Goal: Contribute content: Contribute content

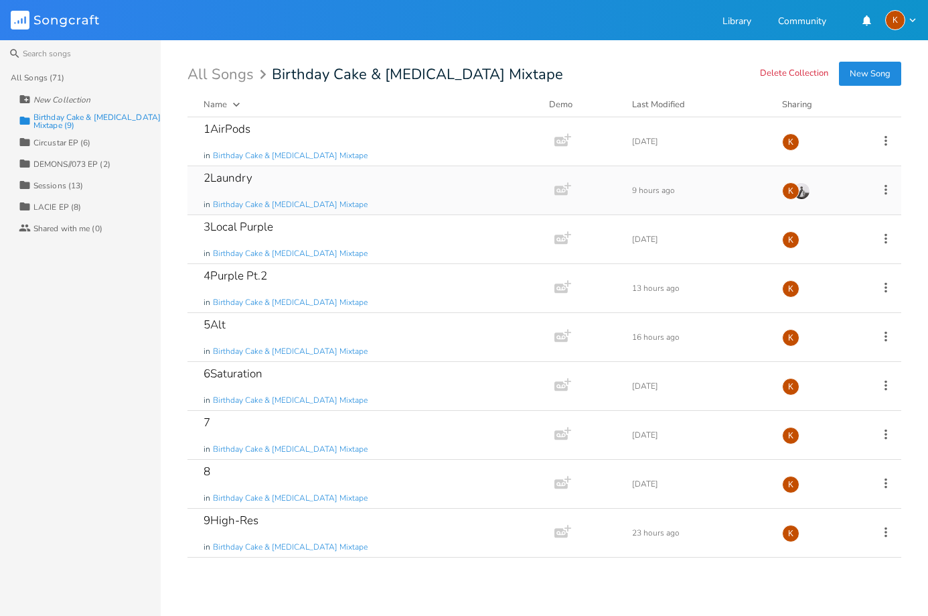
click at [370, 188] on div "2Laundry in Birthday Cake & [MEDICAL_DATA] Mixtape" at bounding box center [369, 190] width 330 height 48
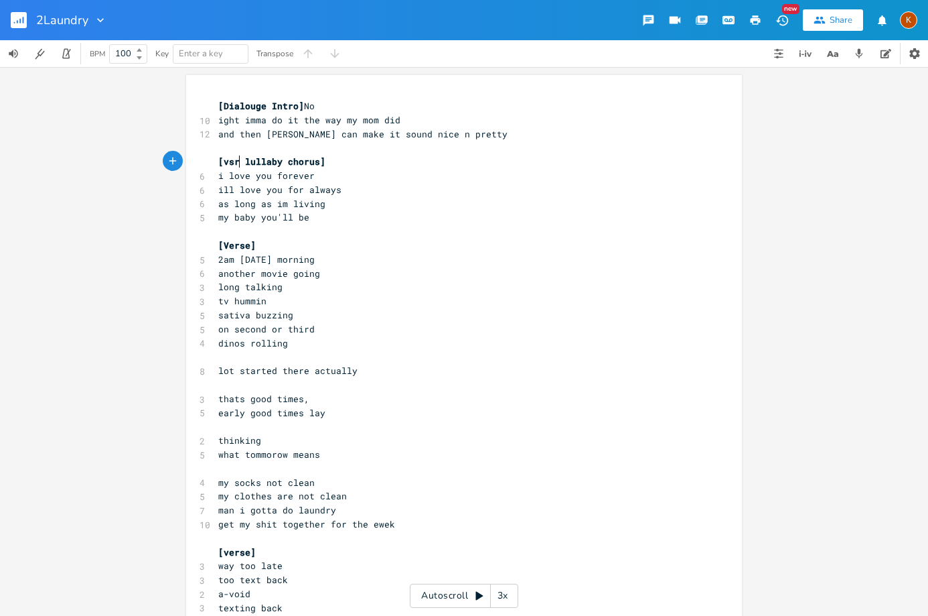
click at [238, 159] on span "[vsr lullaby chorus]" at bounding box center [271, 161] width 107 height 12
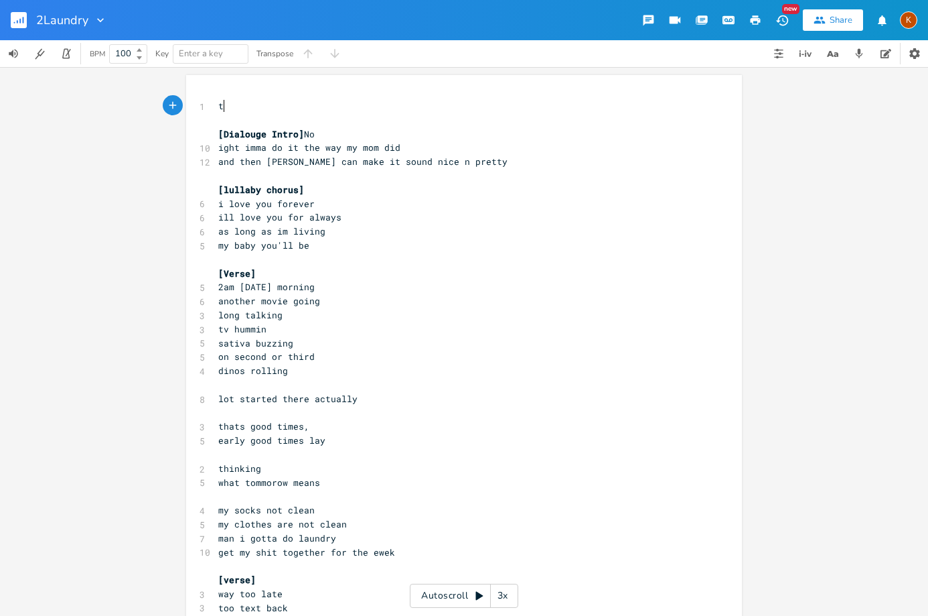
type textarea "te"
type textarea "j"
type textarea "he vh"
type textarea "chorus is just a spno"
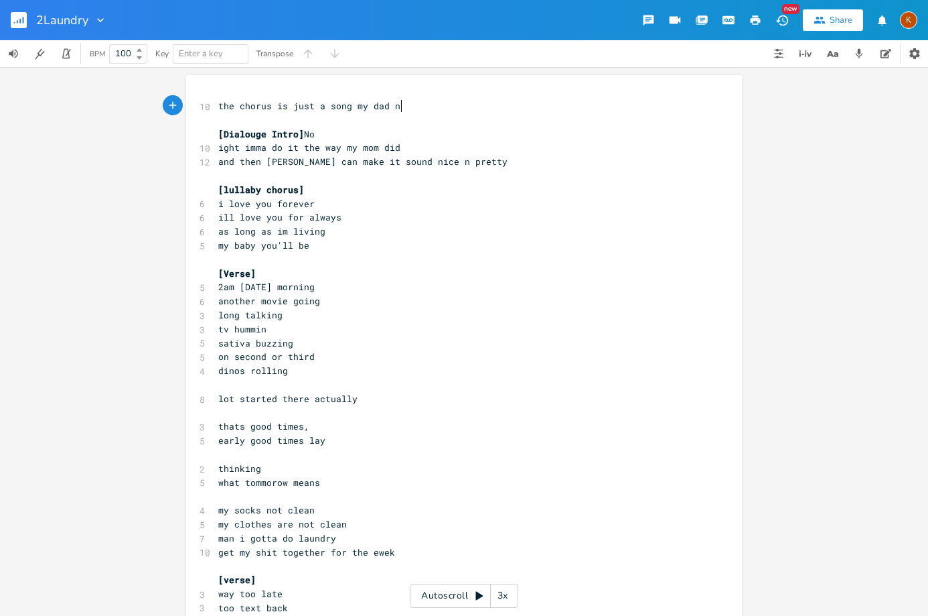
type textarea "ong my dad n n"
type textarea "mom ue"
type textarea "sed to sing, imma jus do ite"
type textarea "exsac"
type textarea "actly how thy"
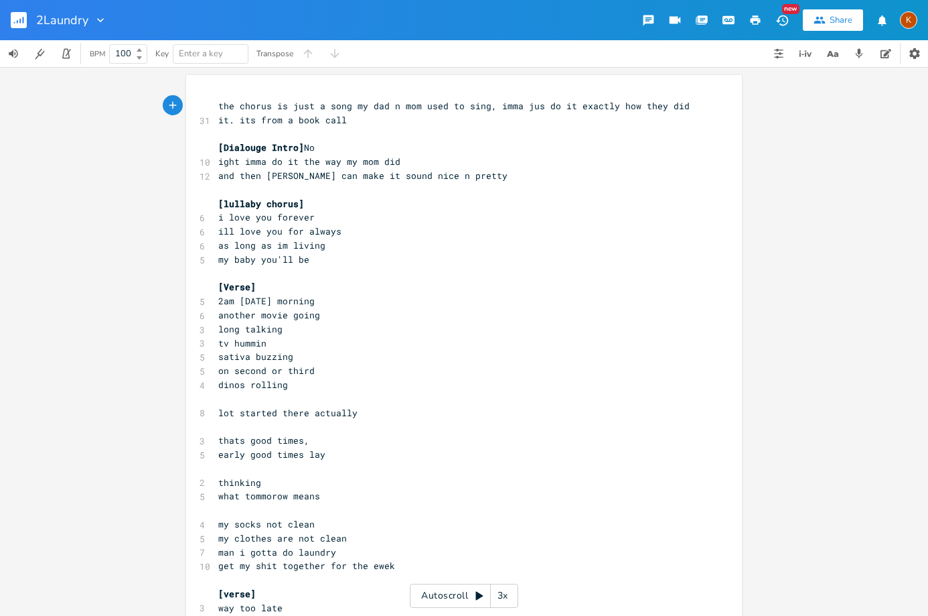
type textarea "ey did it. its from a book caller"
type textarea "d"
type textarea "love"
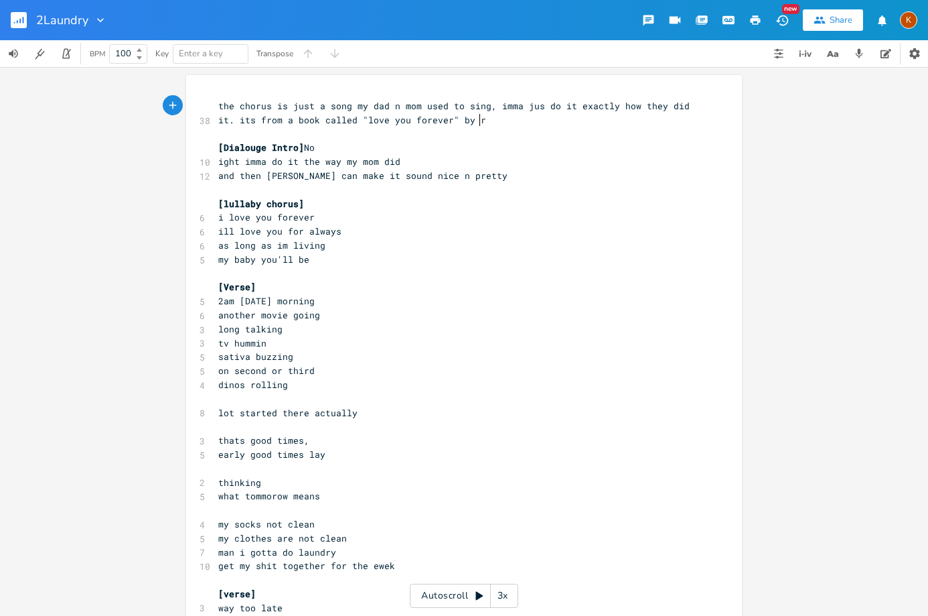
type textarea ""love you forever" by rb"
type textarea "b"
type textarea "[PERSON_NAME]"
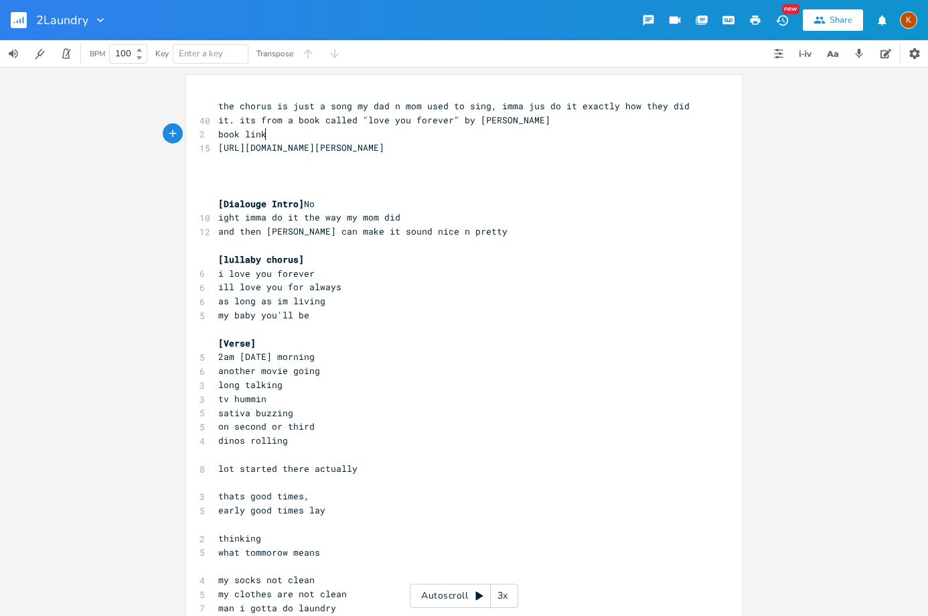
type textarea "book link:"
type textarea "imm"
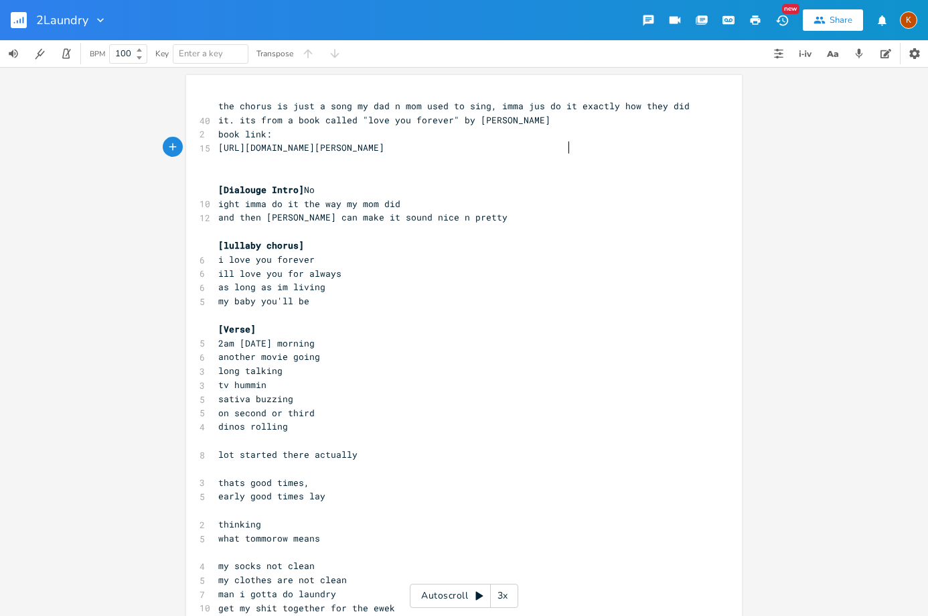
type textarea "/"
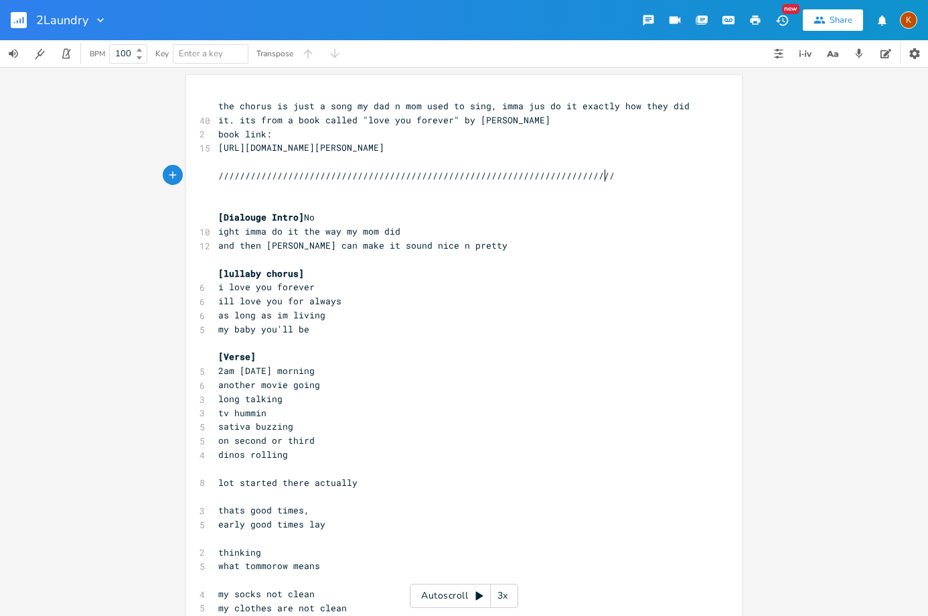
type textarea "///////////////////////////////////////////////////////////////////////////////"
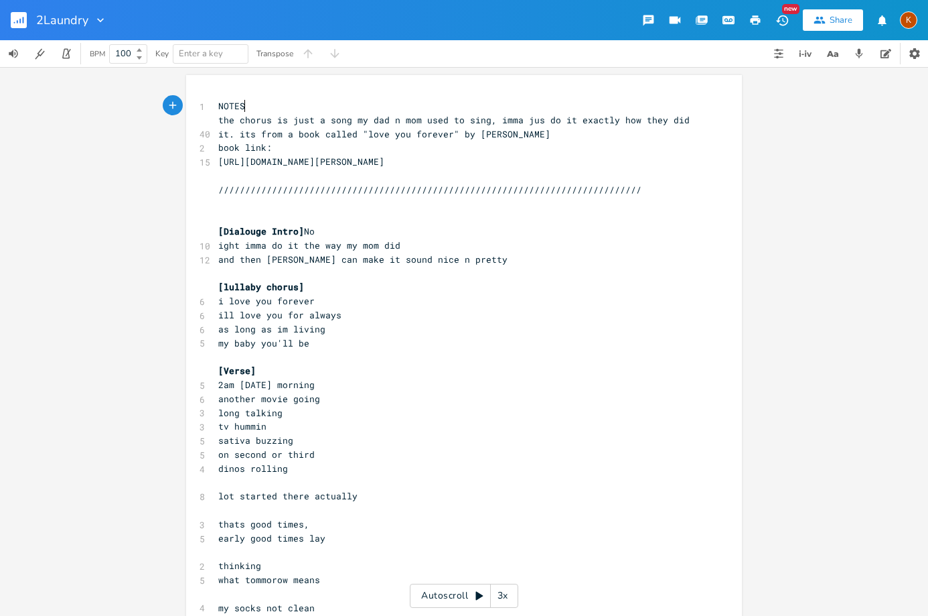
type textarea "NOTES:"
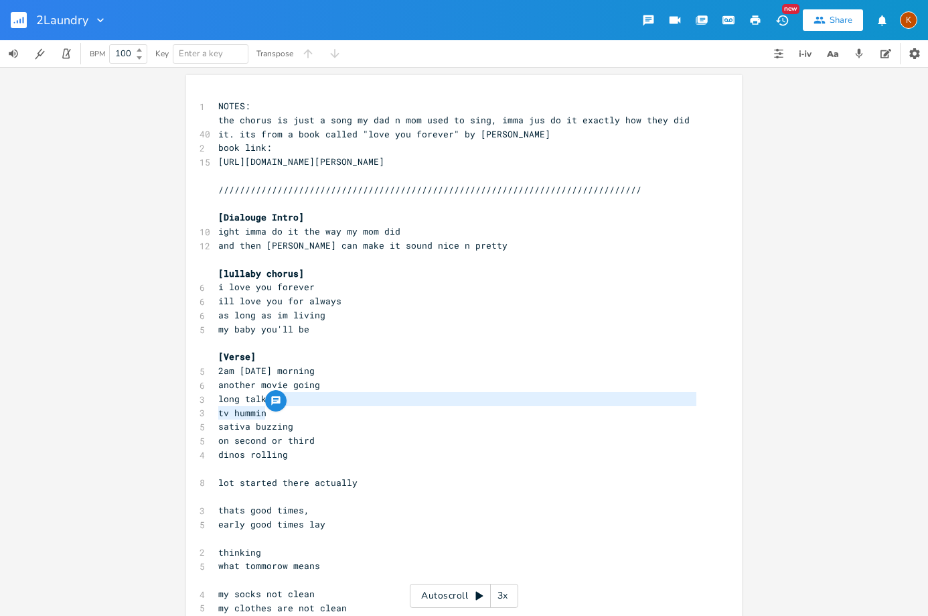
type textarea "tv hummin"
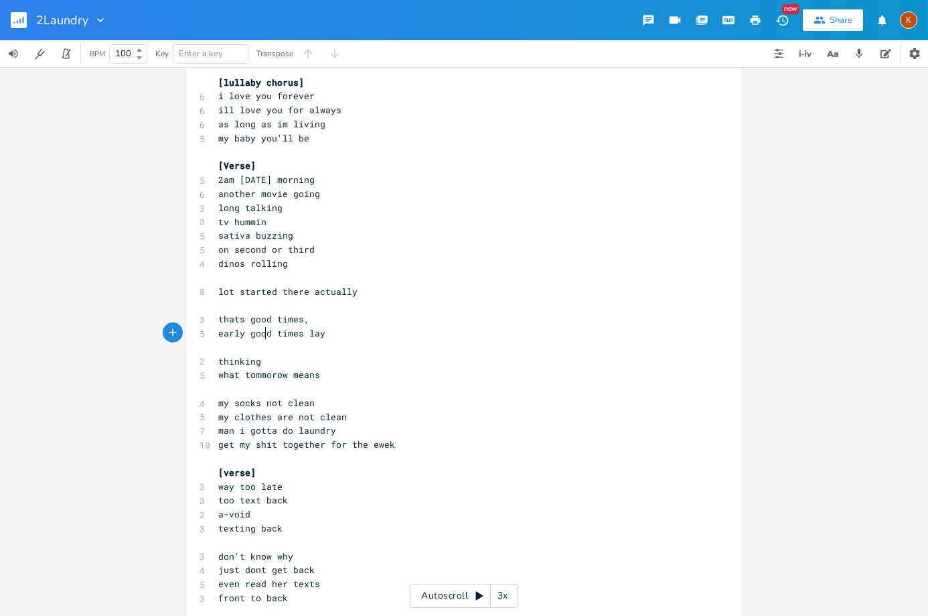
scroll to position [201, 0]
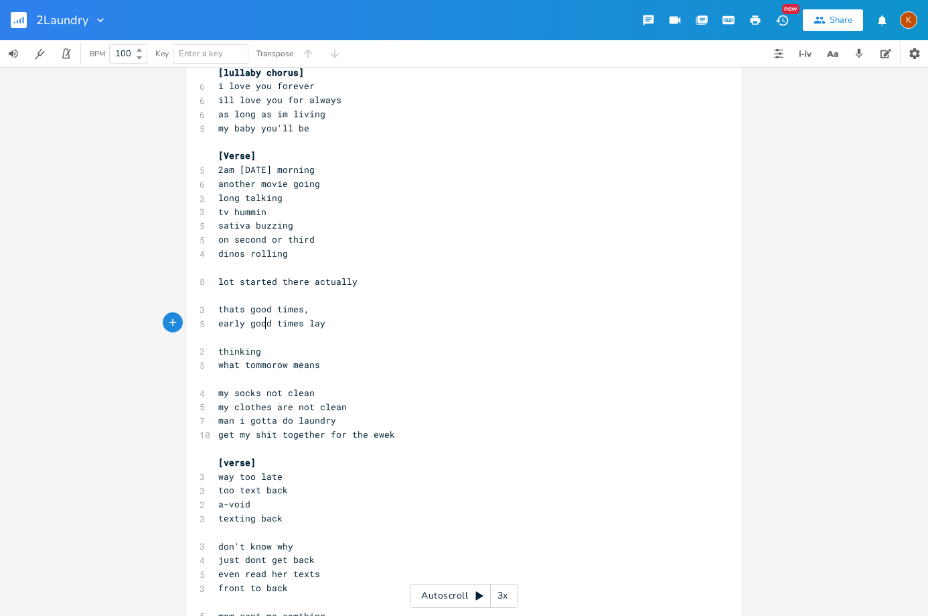
click at [293, 358] on span "what tommorow means" at bounding box center [269, 364] width 102 height 12
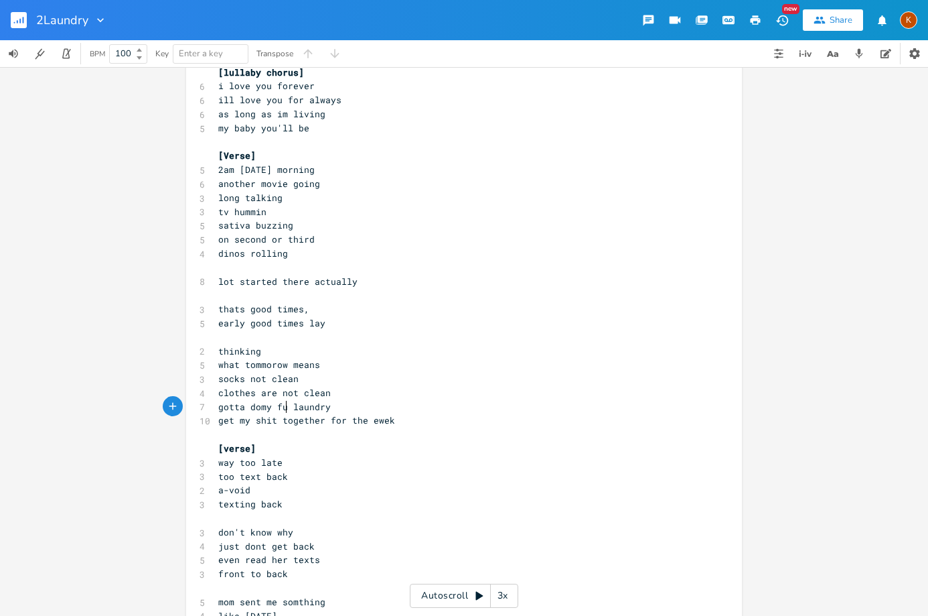
type textarea "my fuclk"
type textarea "kin"
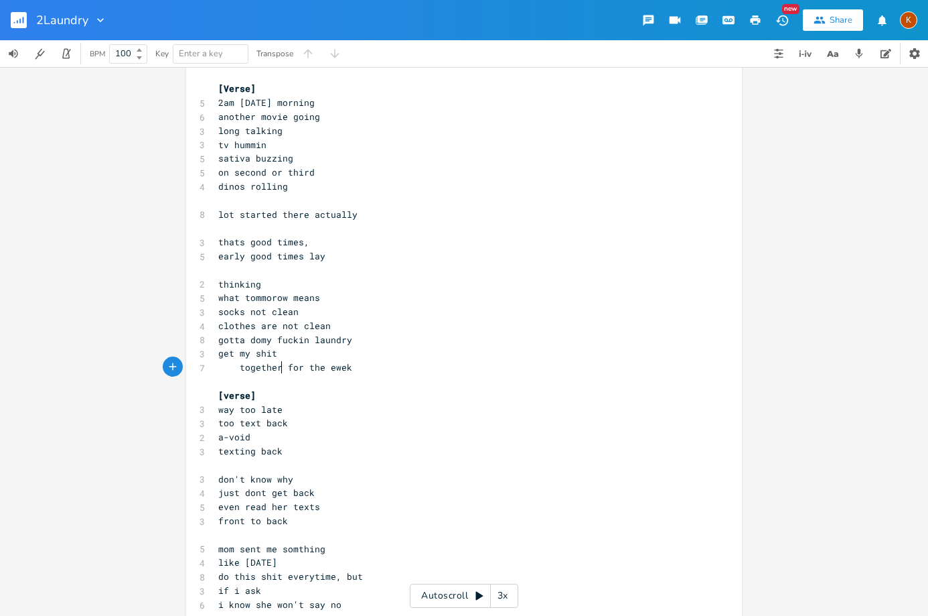
scroll to position [335, 0]
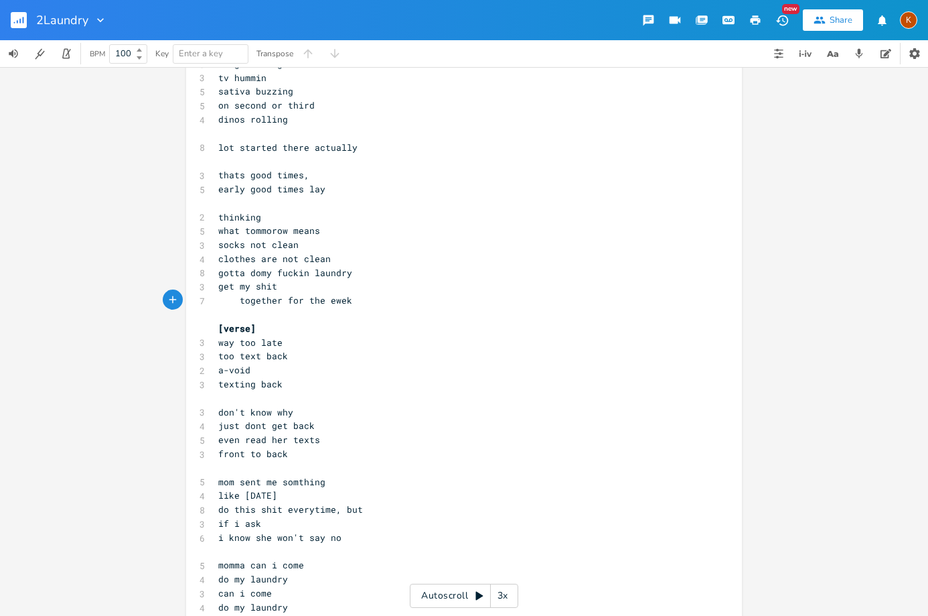
click at [259, 441] on span "even read her texts" at bounding box center [269, 439] width 102 height 12
click at [266, 441] on span "even read her texts" at bounding box center [269, 439] width 102 height 12
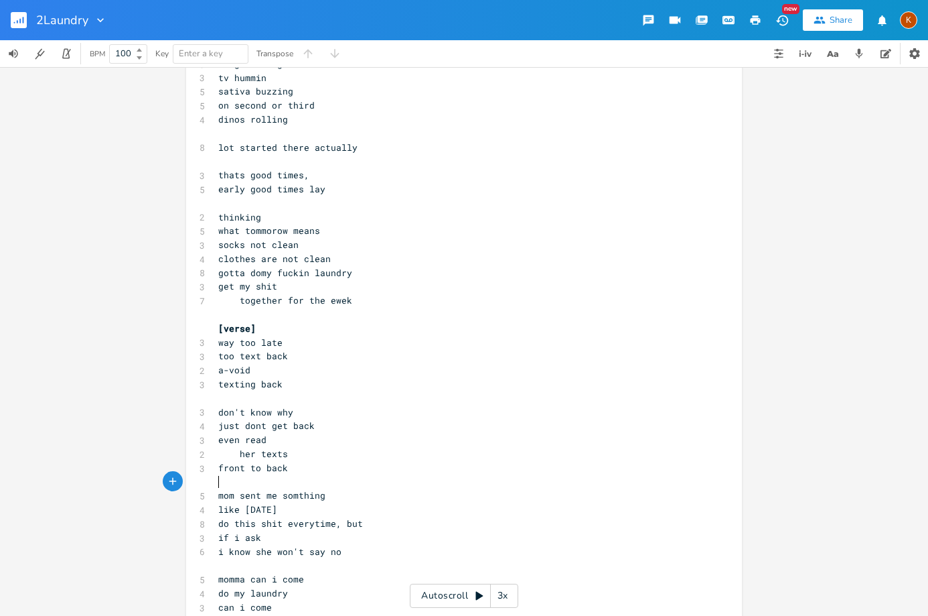
scroll to position [469, 0]
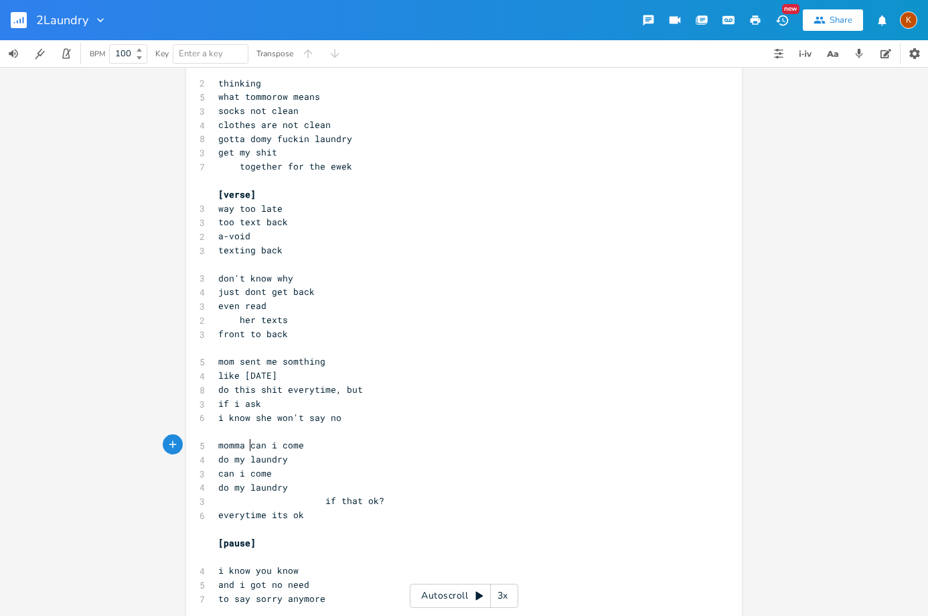
click at [245, 449] on span "momma can i come" at bounding box center [261, 445] width 86 height 12
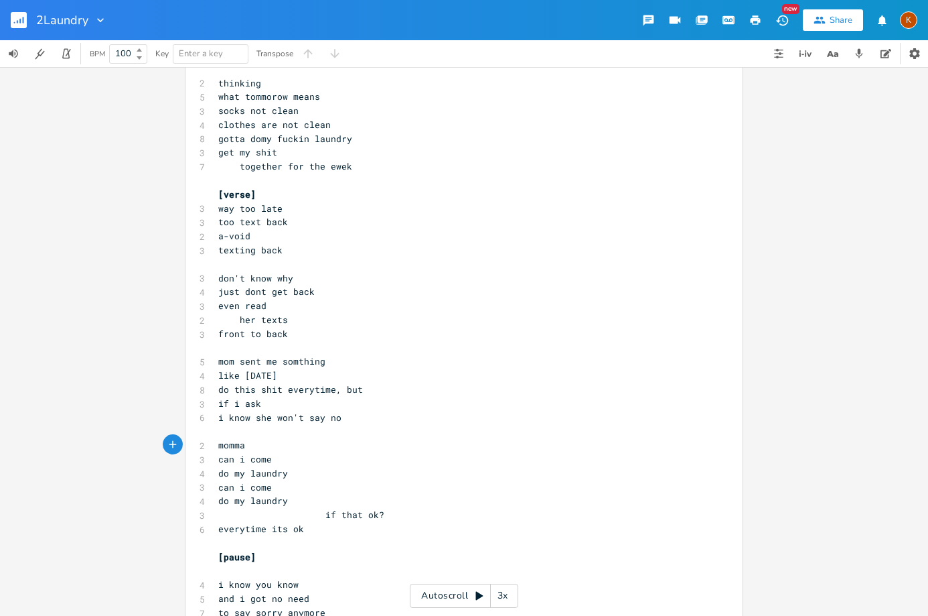
type textarea "?"
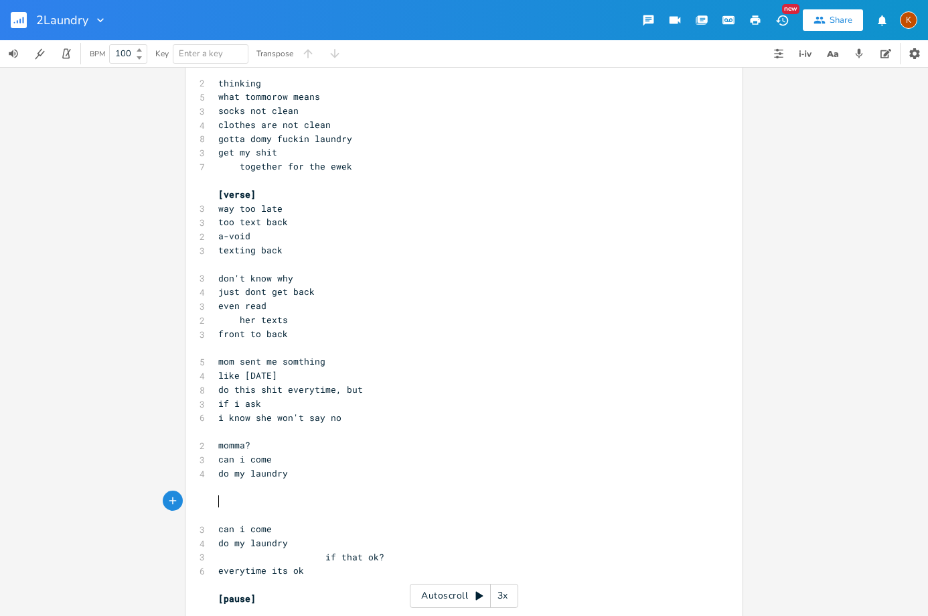
scroll to position [0, 8]
type textarea "yea its been a good week"
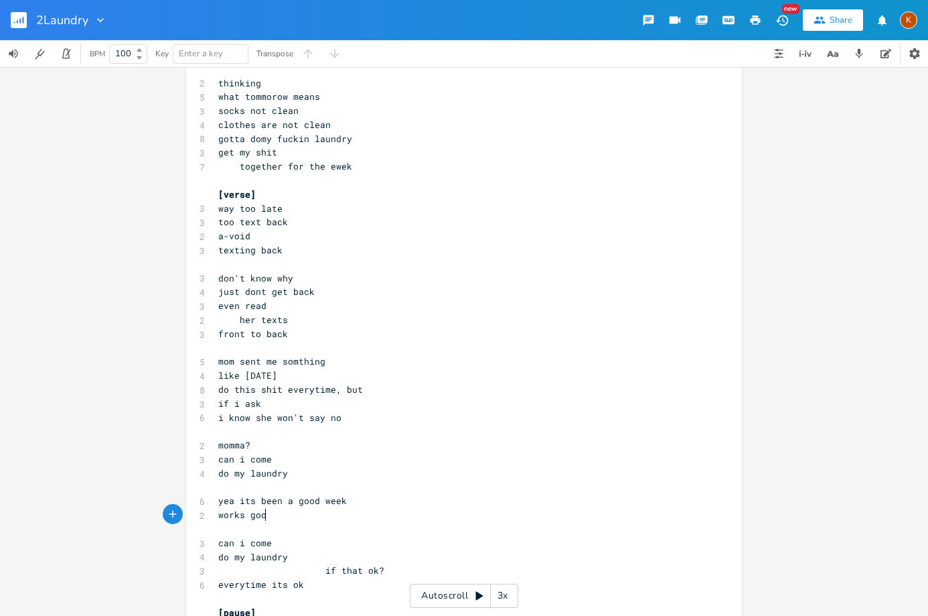
type textarea "works good"
type textarea "io"
click at [309, 510] on pre "works good" at bounding box center [458, 515] width 484 height 14
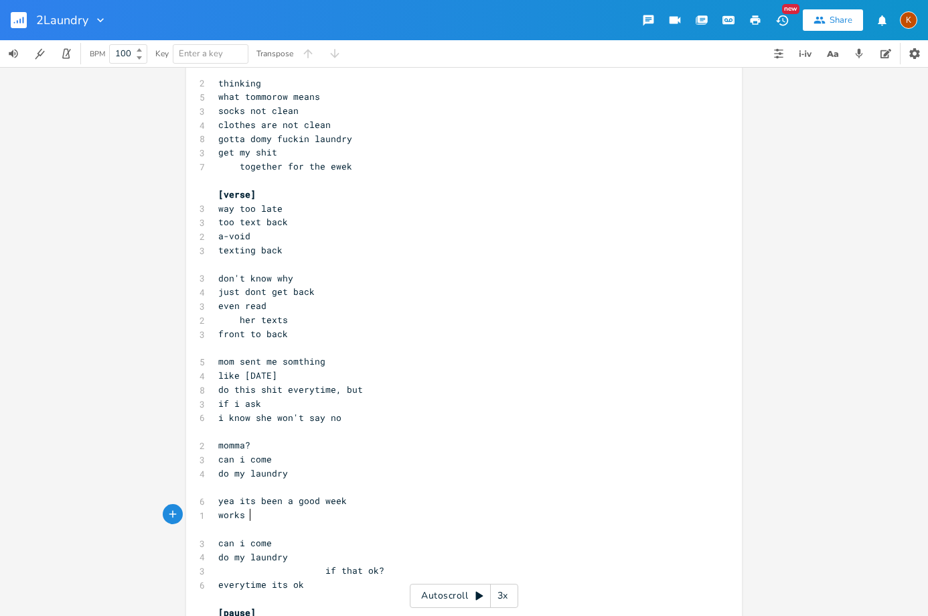
type textarea "ok"
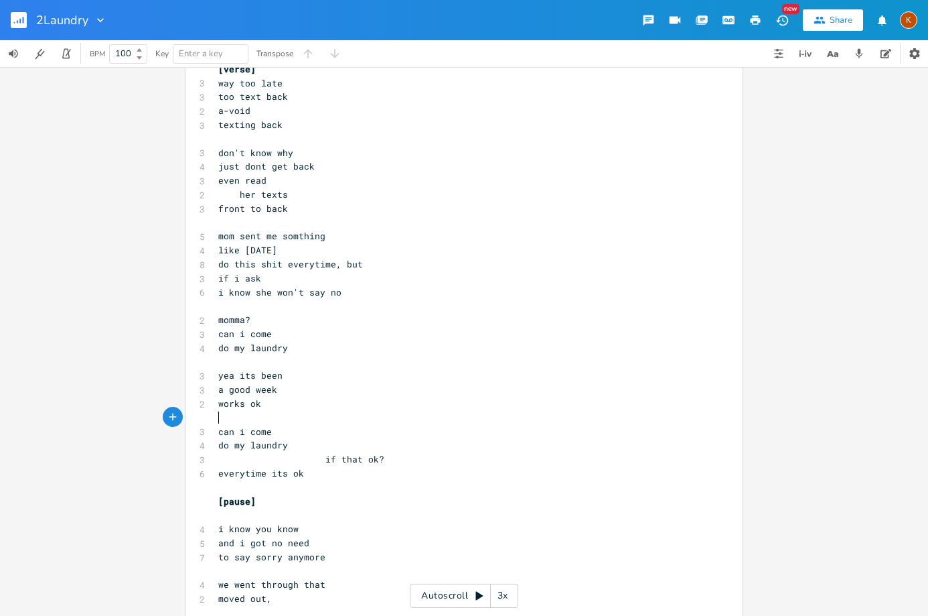
scroll to position [603, 0]
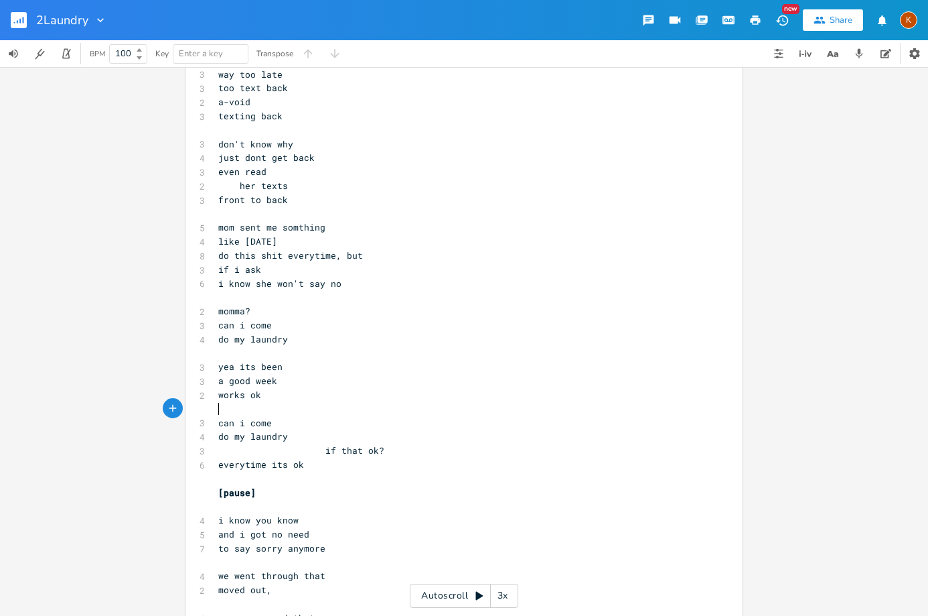
click at [310, 461] on pre "everytime its ok" at bounding box center [458, 464] width 484 height 14
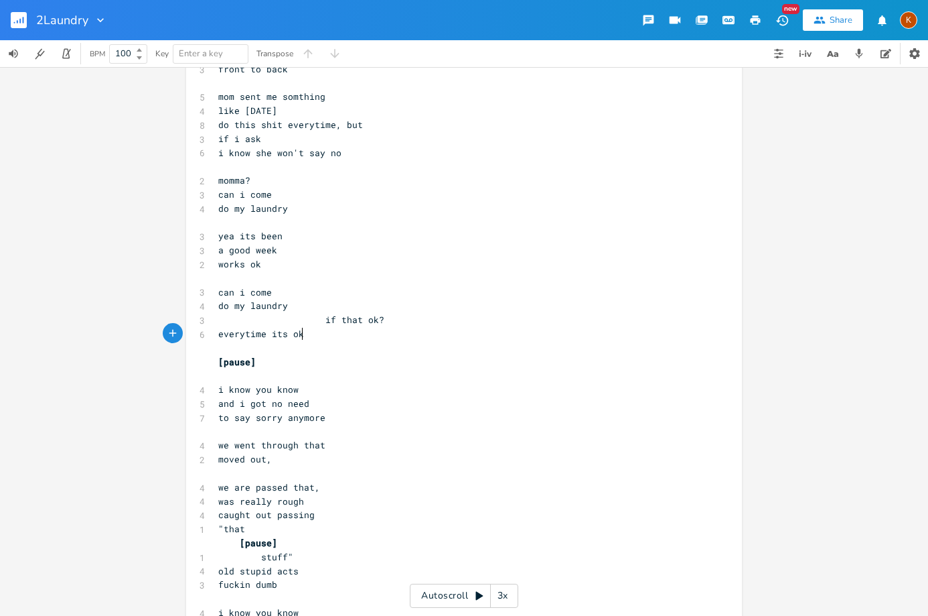
scroll to position [737, 0]
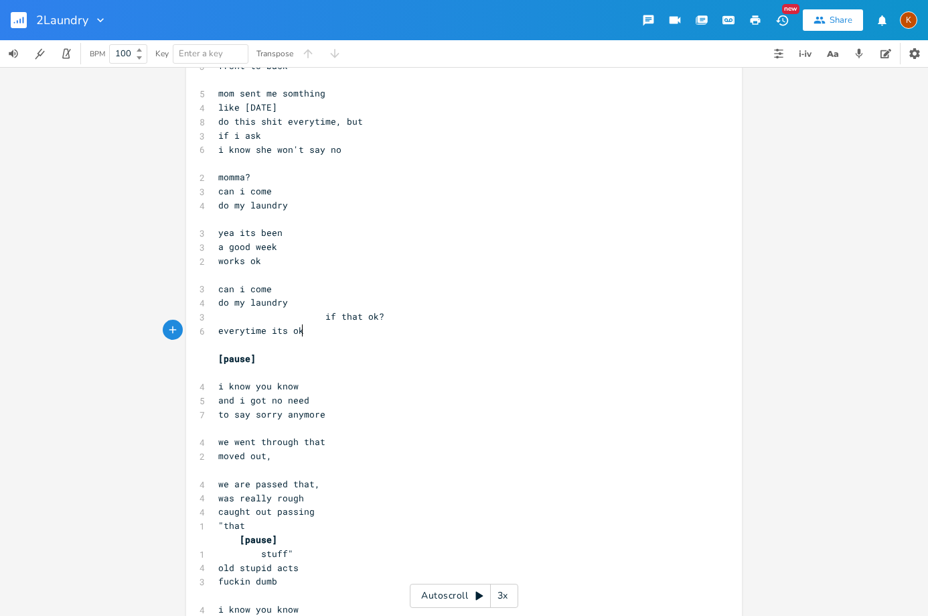
click at [264, 386] on span "i know you know" at bounding box center [258, 386] width 80 height 12
type textarea "we"
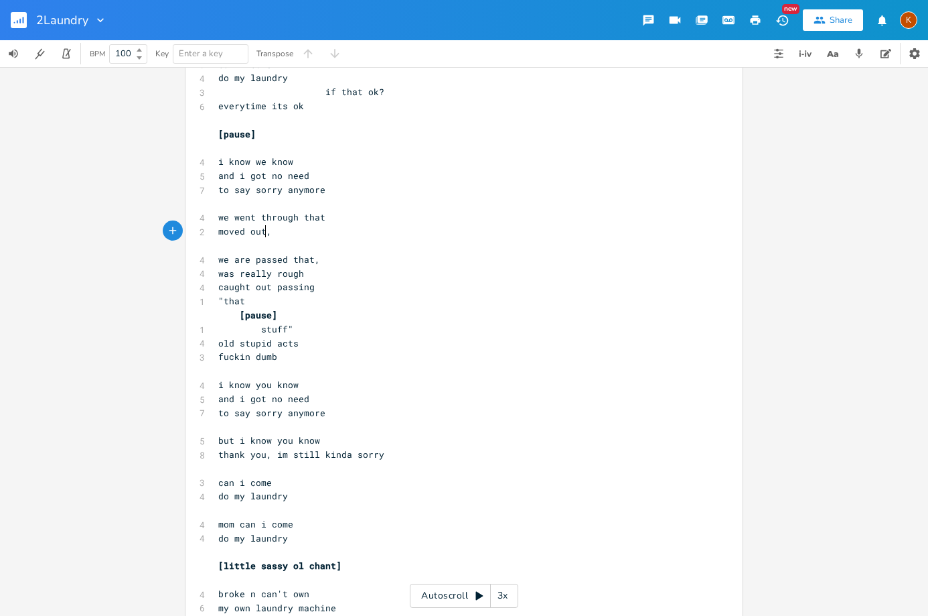
scroll to position [1005, 0]
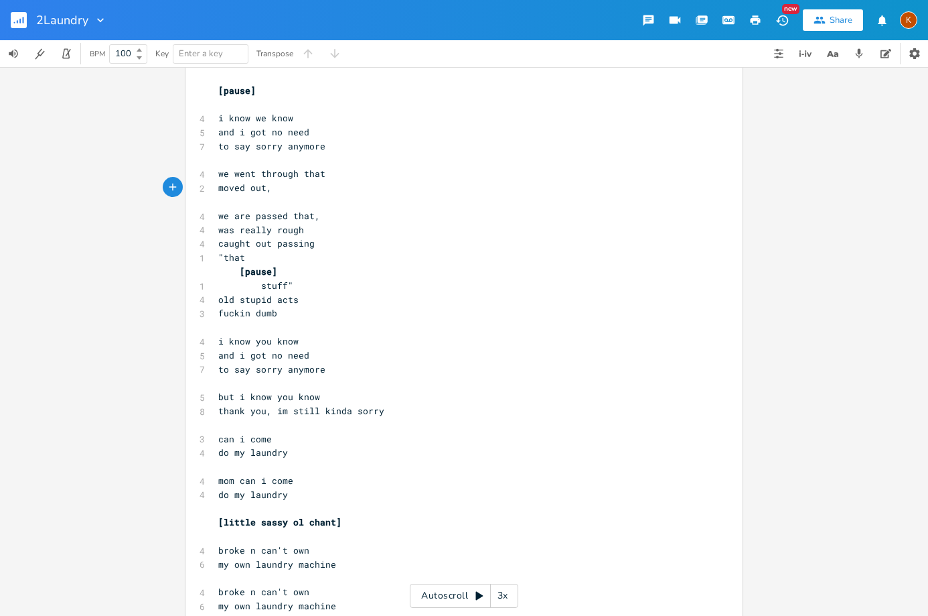
click at [340, 293] on pre "old stupid acts" at bounding box center [458, 300] width 484 height 14
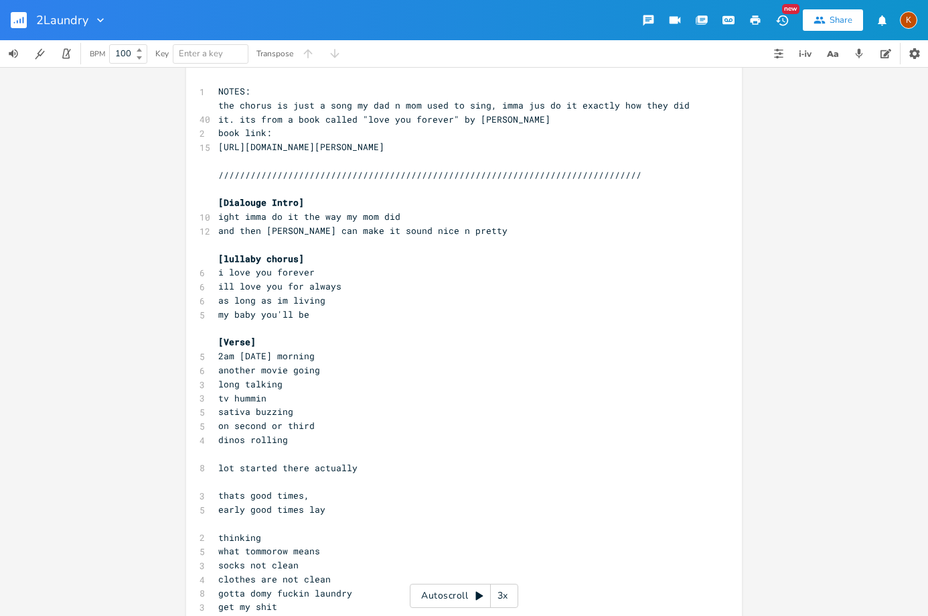
scroll to position [0, 0]
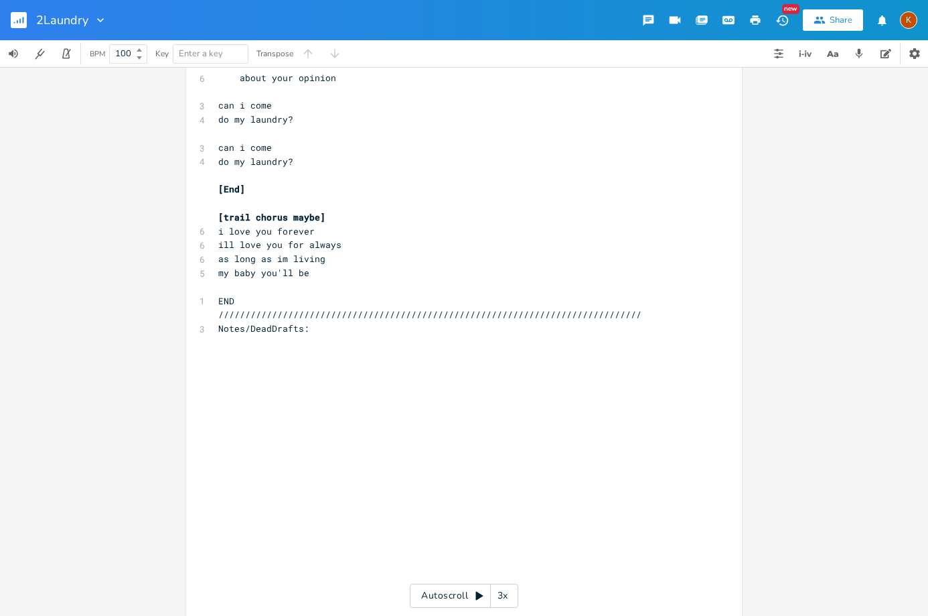
scroll to position [2813, 0]
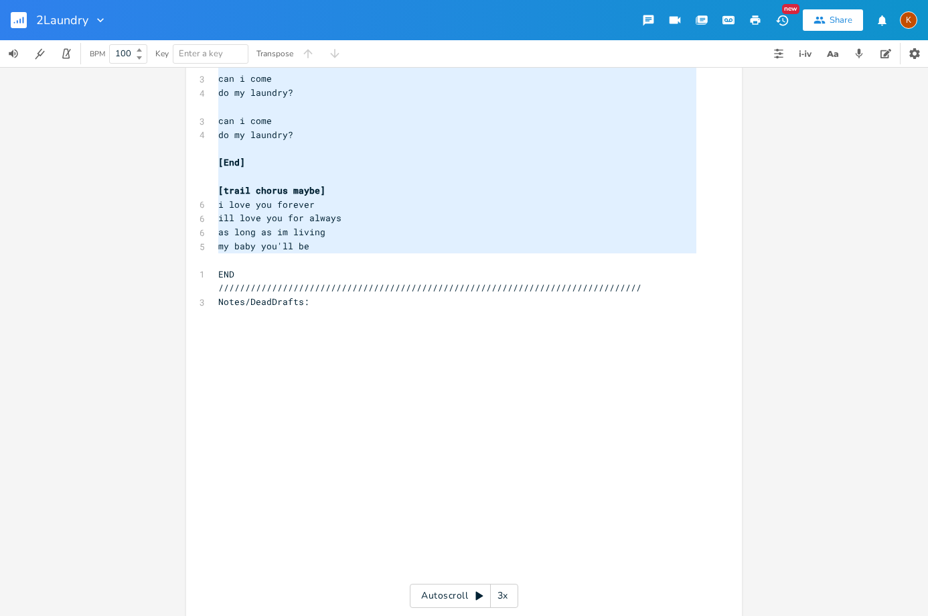
type textarea "[Dialouge Intro] ight imma do it the way my mom did and then [PERSON_NAME] can …"
drag, startPoint x: 214, startPoint y: 216, endPoint x: 394, endPoint y: 253, distance: 184.7
click at [394, 253] on div "1 NOTES: 40 the chorus is just a song my dad n mom used to sing, imma jus do it…" at bounding box center [458, 281] width 484 height 5990
